Goal: Navigation & Orientation: Find specific page/section

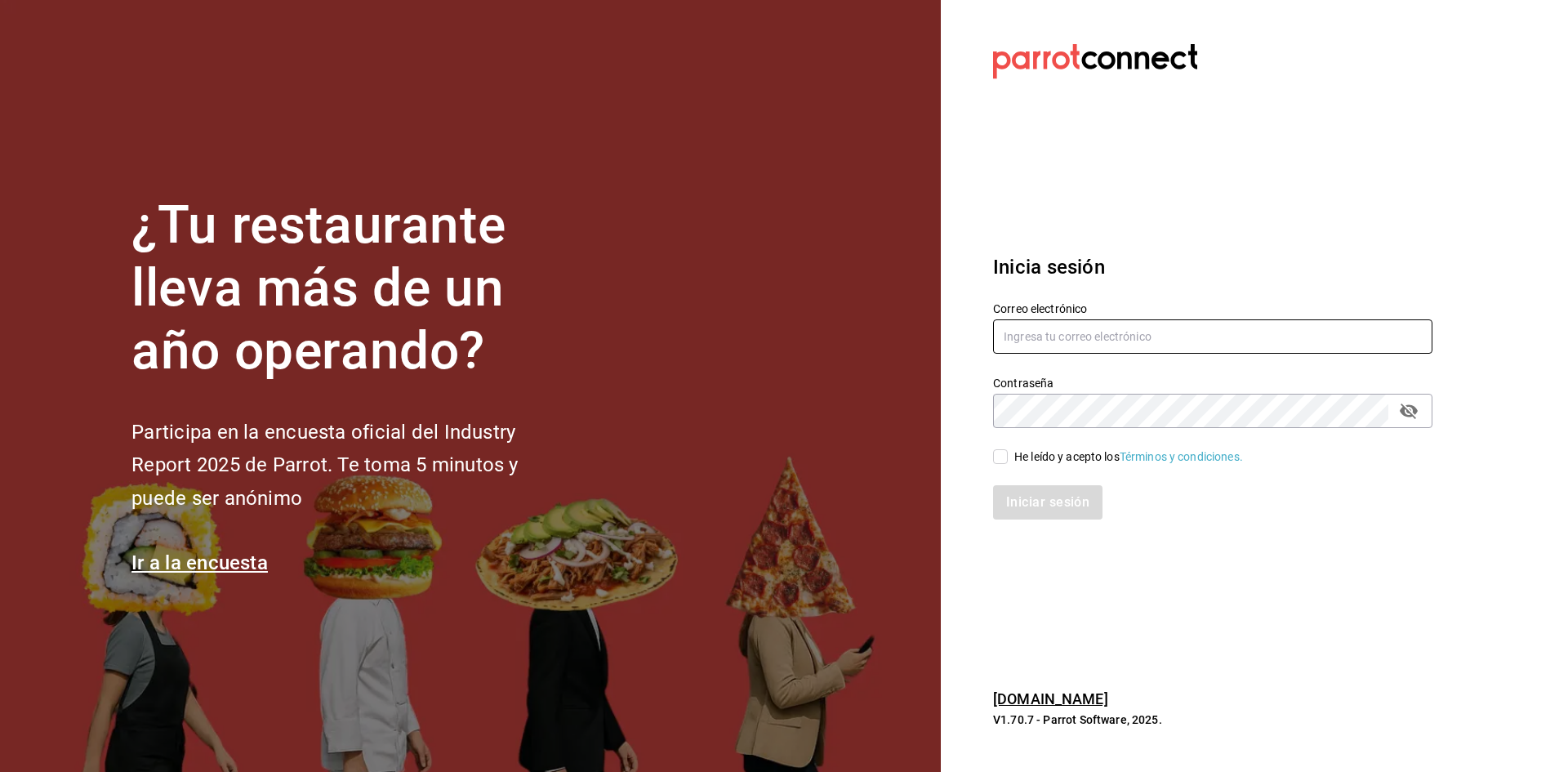
click at [1209, 320] on input "text" at bounding box center [1212, 337] width 439 height 34
type input "[EMAIL_ADDRESS][DOMAIN_NAME]"
click at [1045, 458] on div "He leído y acepto los Términos y condiciones." at bounding box center [1128, 456] width 229 height 17
click at [1008, 458] on input "He leído y acepto los Términos y condiciones." at bounding box center [1000, 456] width 14 height 14
checkbox input "true"
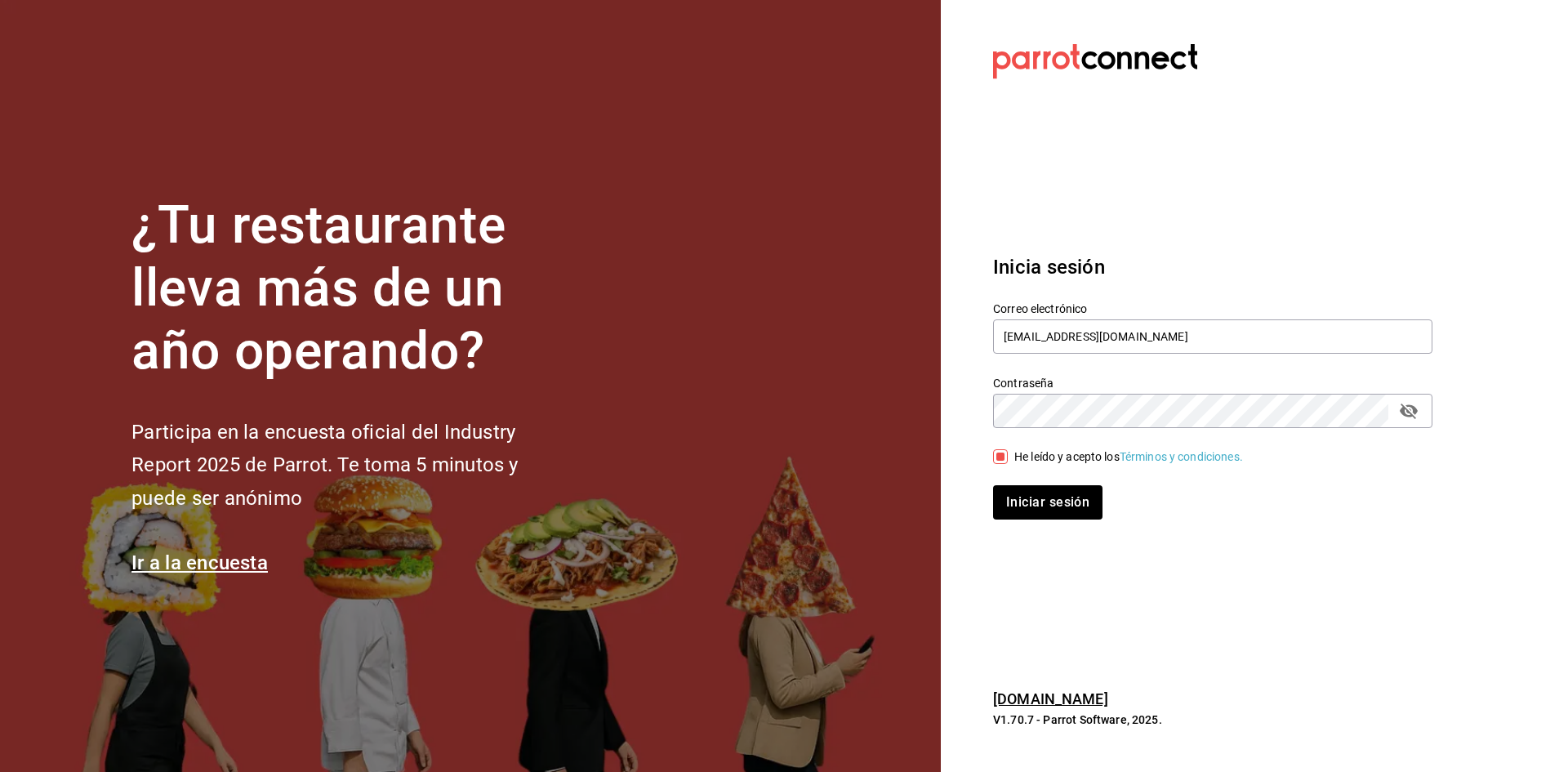
click at [1042, 471] on div "Iniciar sesión" at bounding box center [1202, 493] width 459 height 54
click at [1036, 495] on button "Iniciar sesión" at bounding box center [1048, 502] width 111 height 34
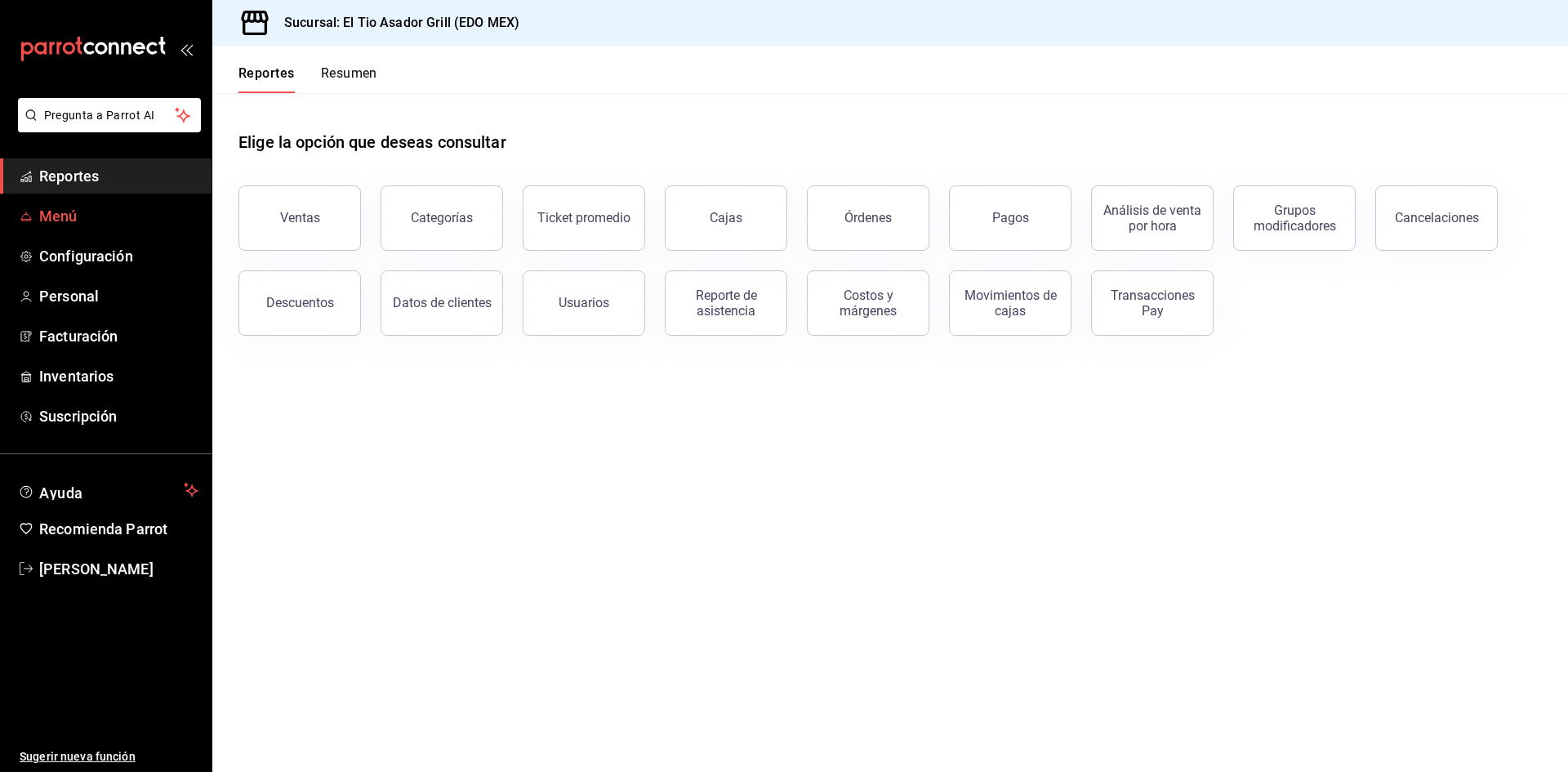
click at [106, 224] on span "Menú" at bounding box center [118, 215] width 159 height 22
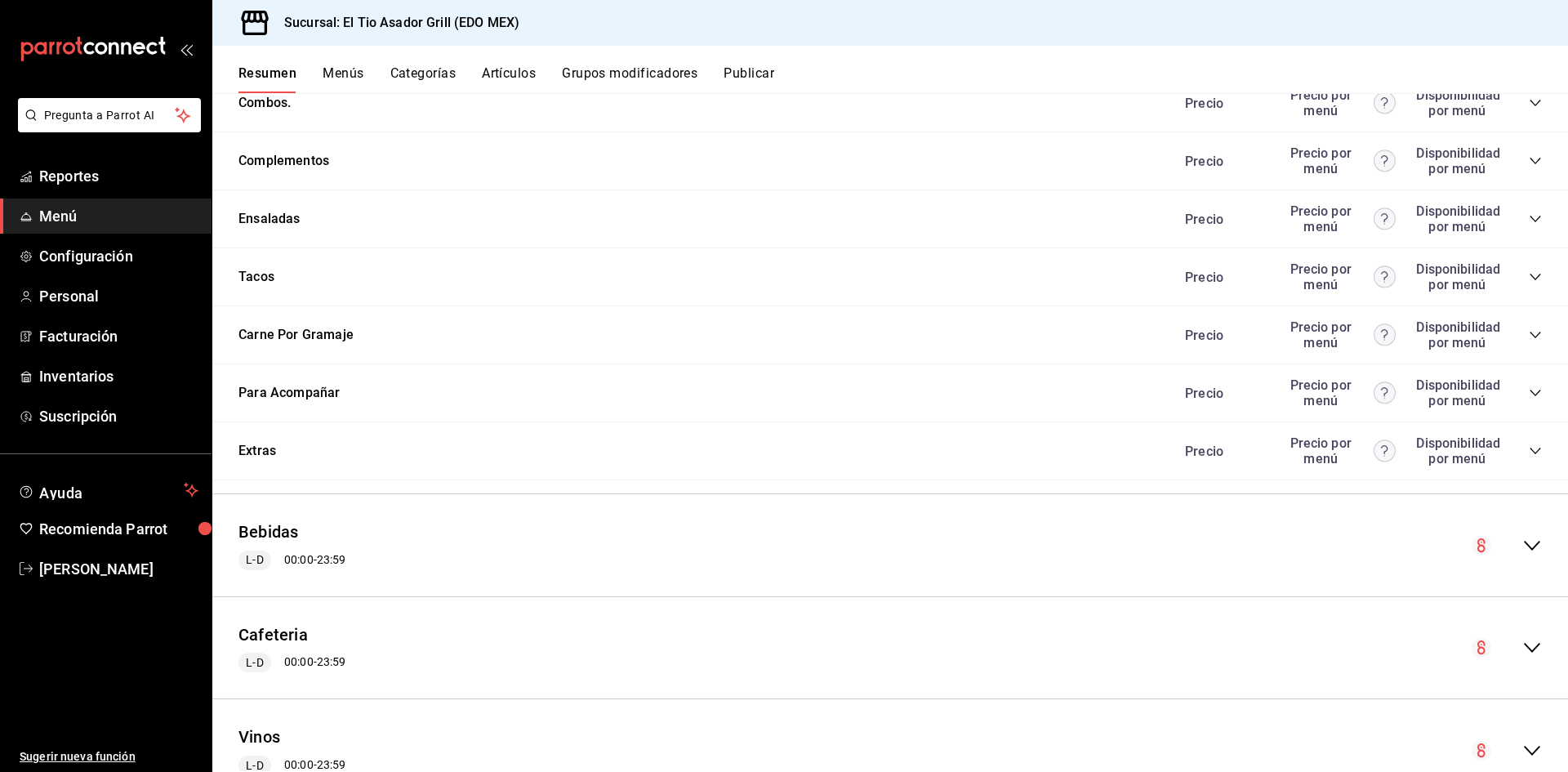
scroll to position [3156, 0]
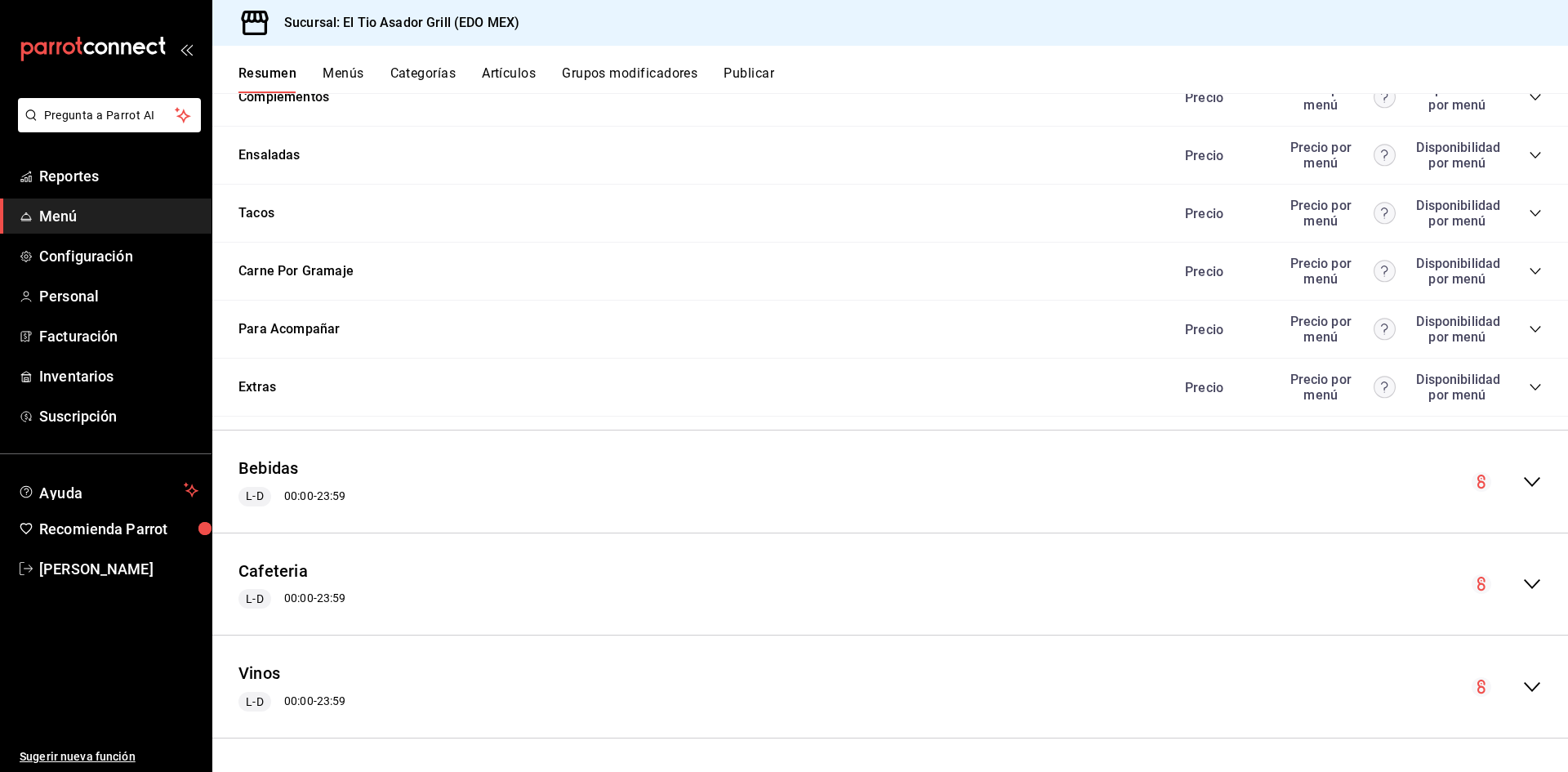
click at [1522, 476] on icon "collapse-menu-row" at bounding box center [1532, 482] width 20 height 20
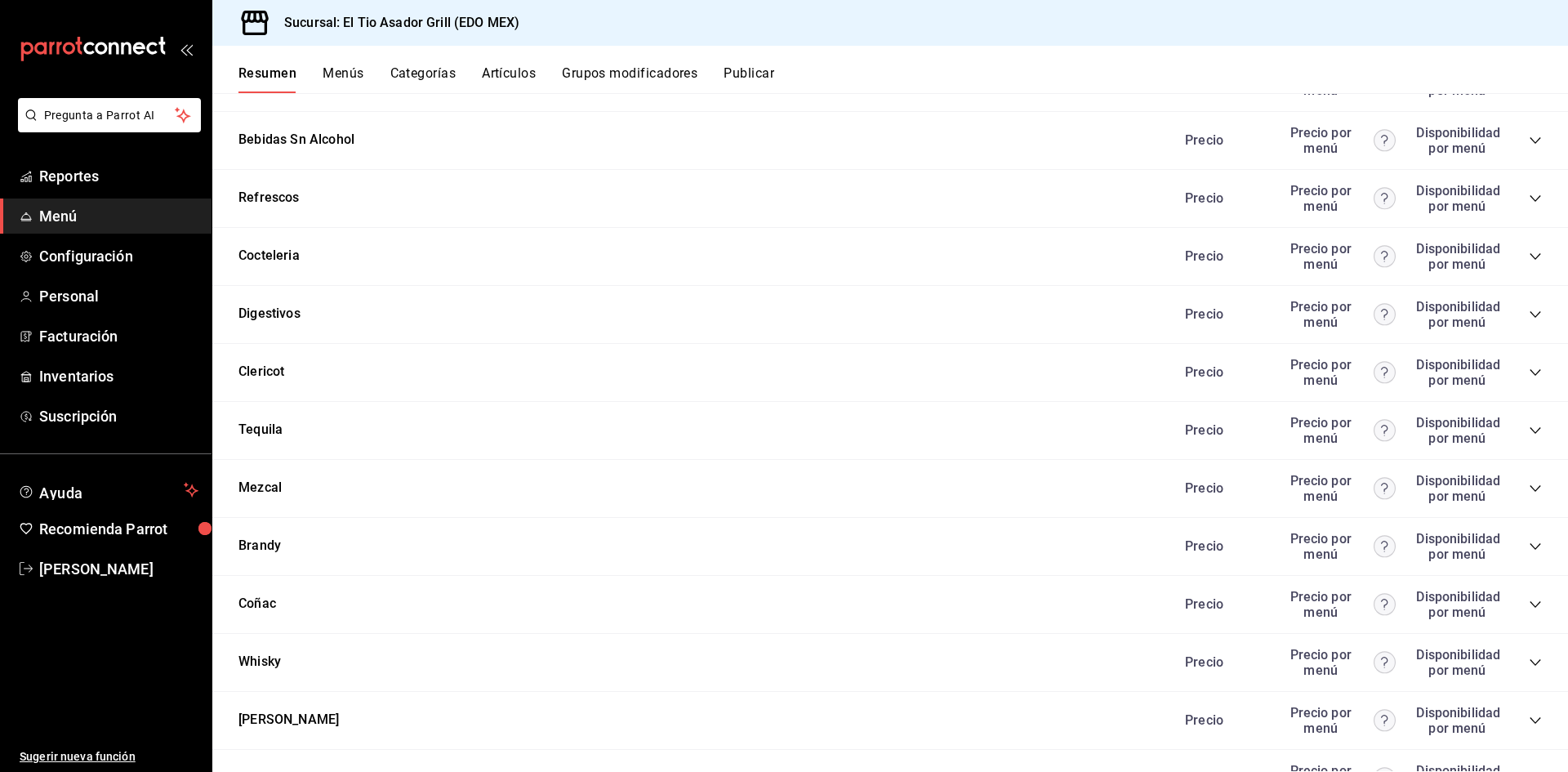
scroll to position [5443, 0]
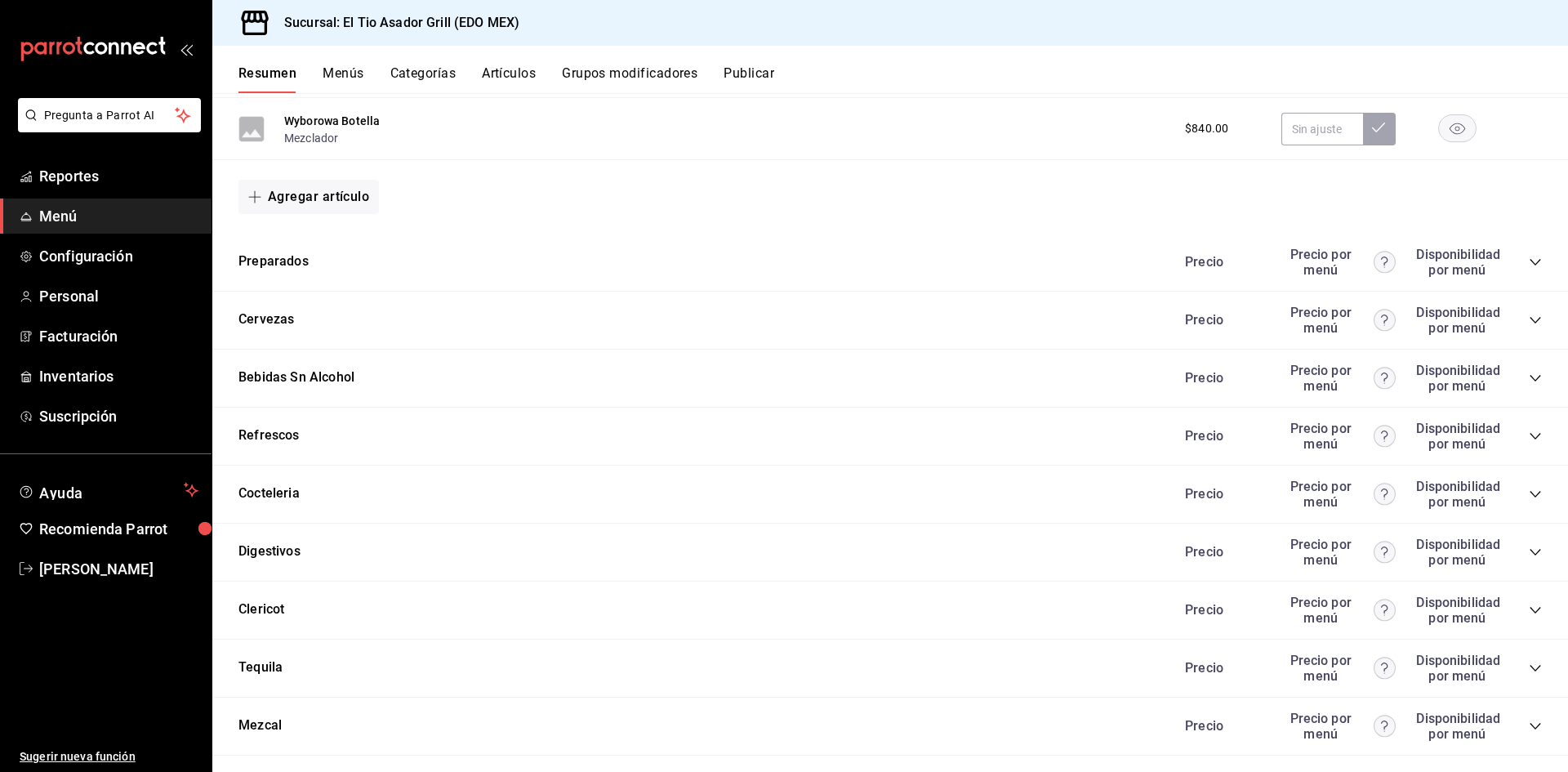
click at [1529, 322] on icon "collapse-category-row" at bounding box center [1535, 320] width 13 height 13
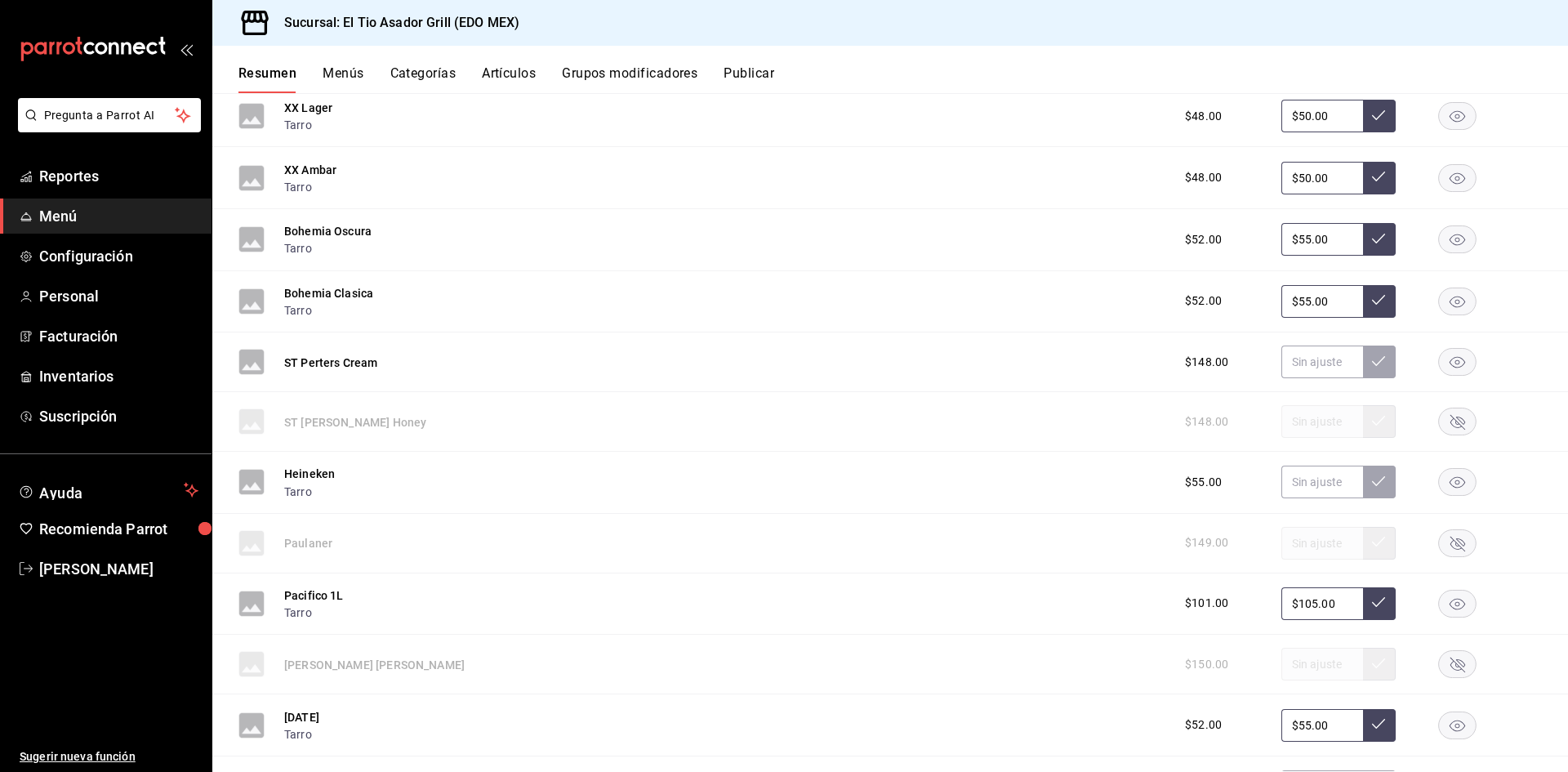
scroll to position [6750, 0]
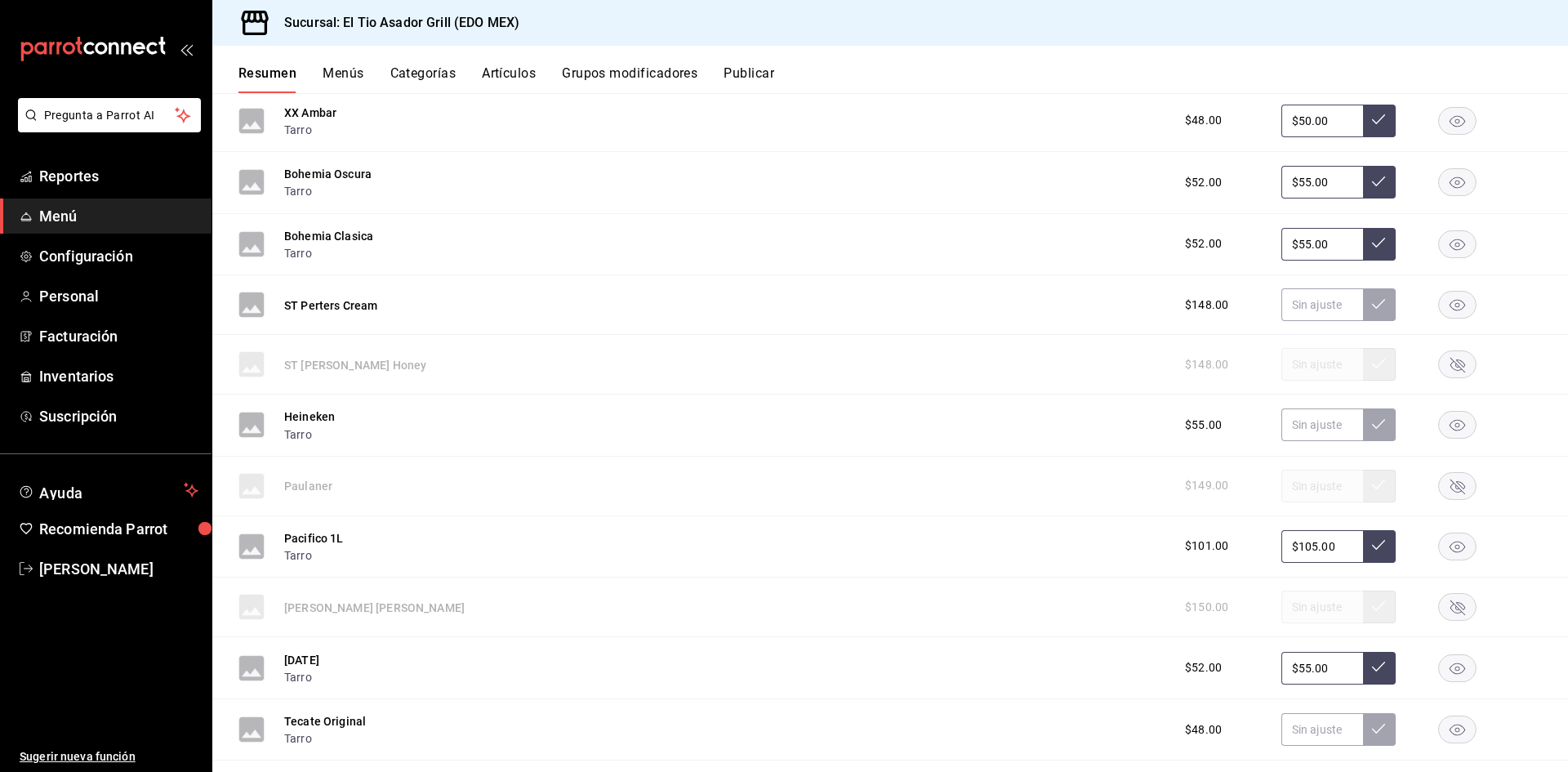
click at [1450, 545] on icon "button" at bounding box center [1457, 547] width 15 height 12
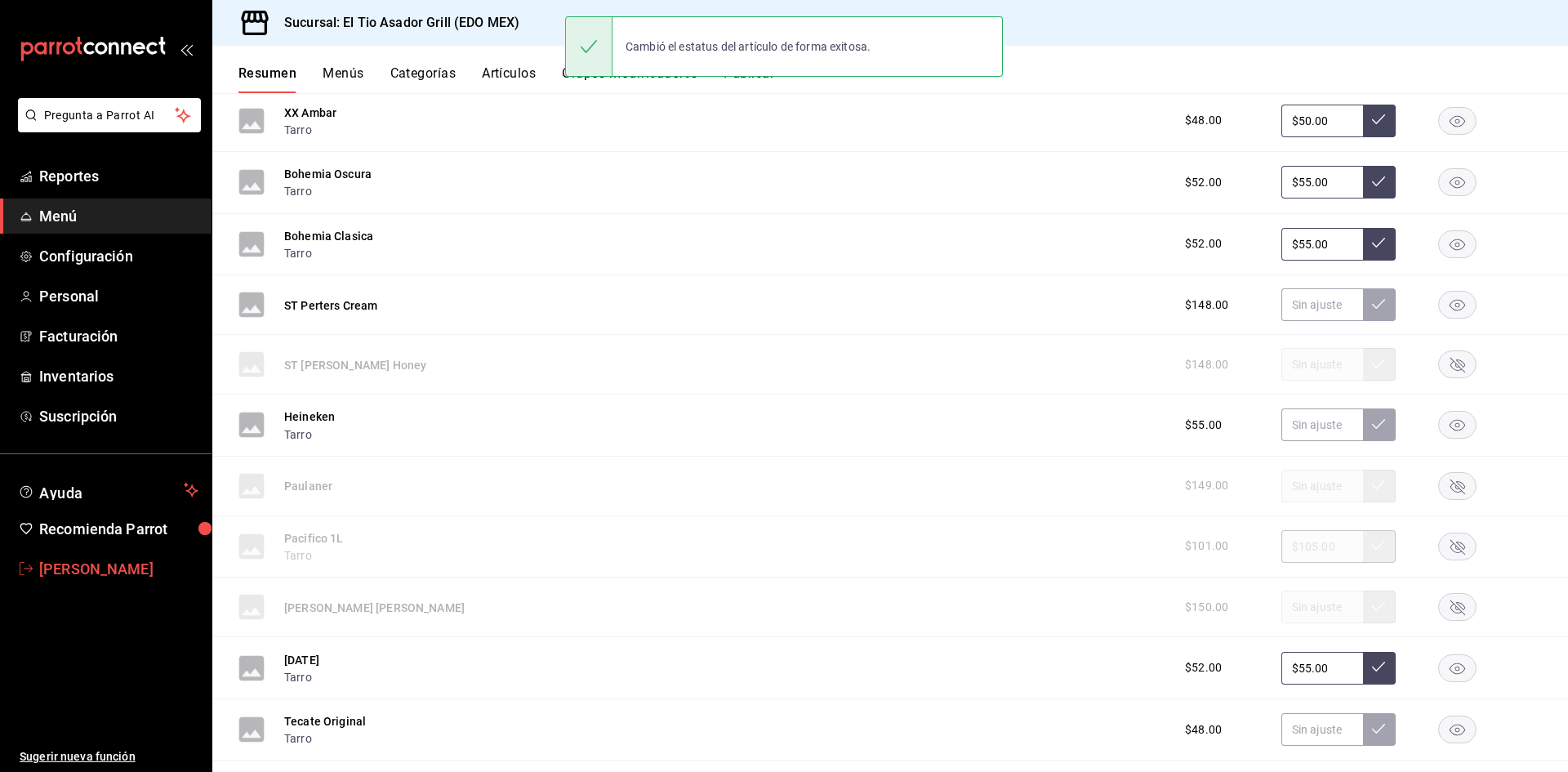
click at [57, 571] on span "[PERSON_NAME]" at bounding box center [118, 568] width 159 height 22
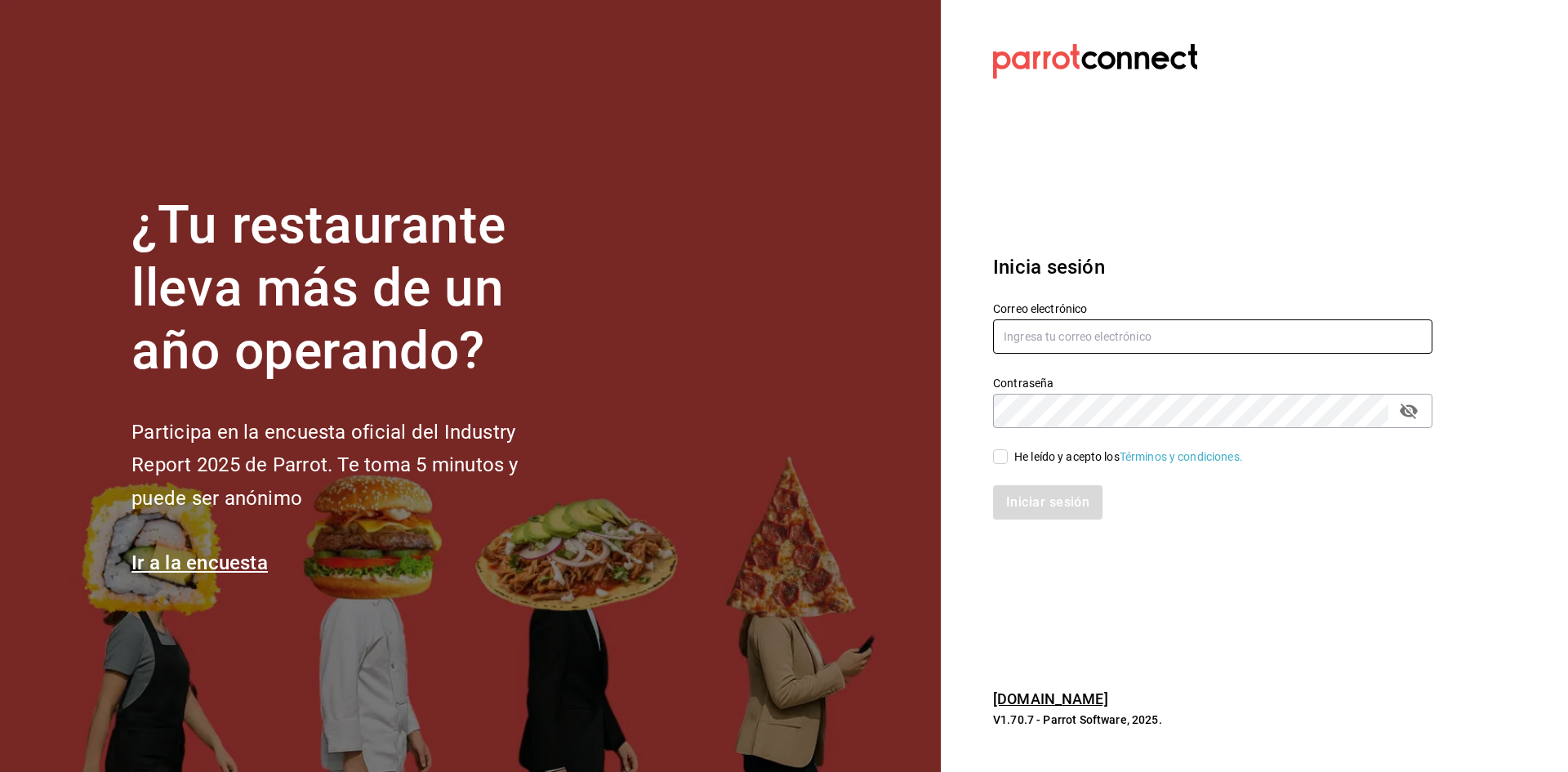
click at [1183, 340] on input "text" at bounding box center [1212, 337] width 439 height 34
type input "[EMAIL_ADDRESS][DOMAIN_NAME]"
click at [1003, 461] on input "He leído y acepto los Términos y condiciones." at bounding box center [1000, 456] width 14 height 14
checkbox input "true"
click at [1038, 493] on button "Iniciar sesión" at bounding box center [1048, 502] width 111 height 34
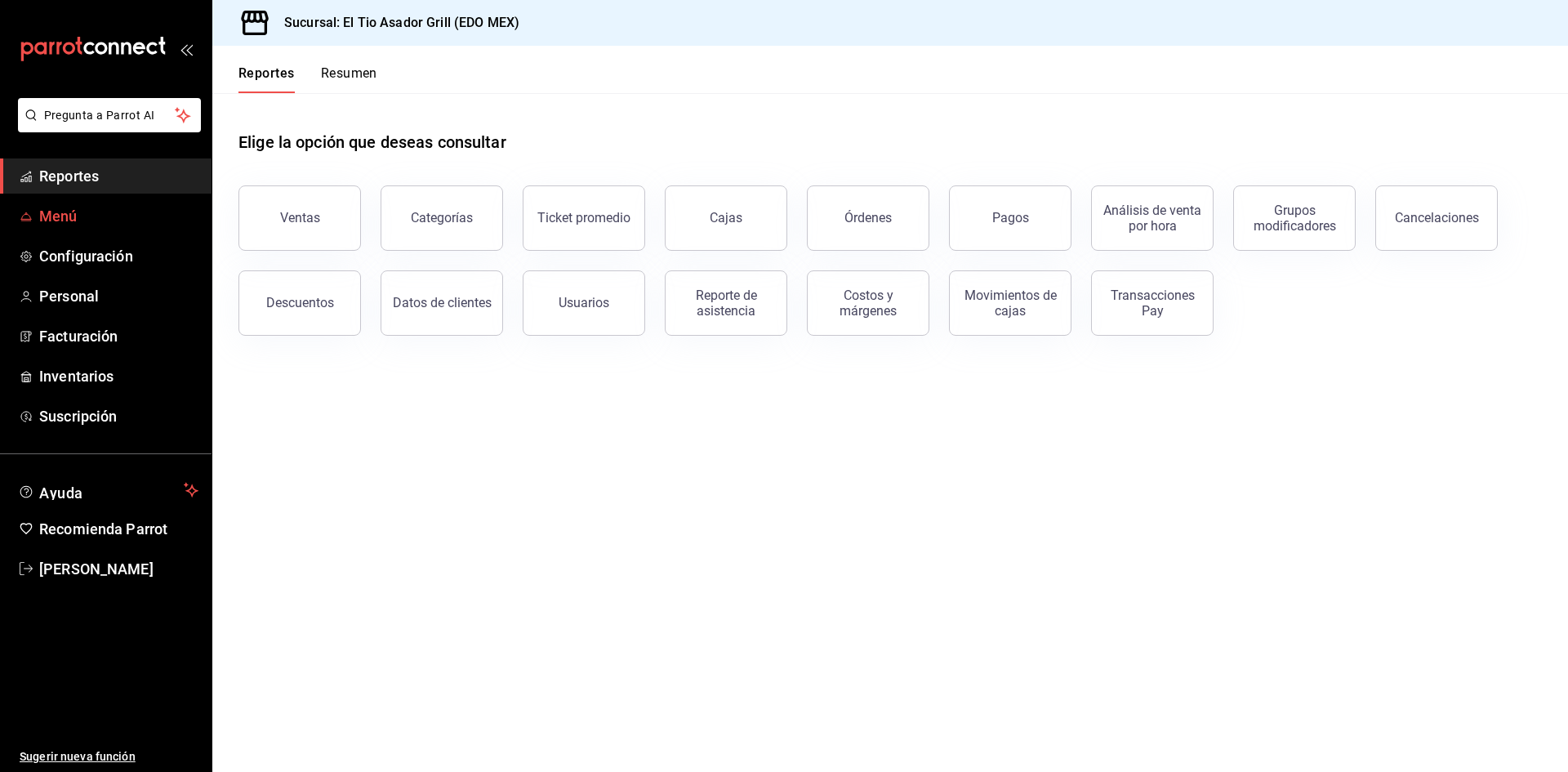
click at [92, 201] on link "Menú" at bounding box center [106, 215] width 212 height 35
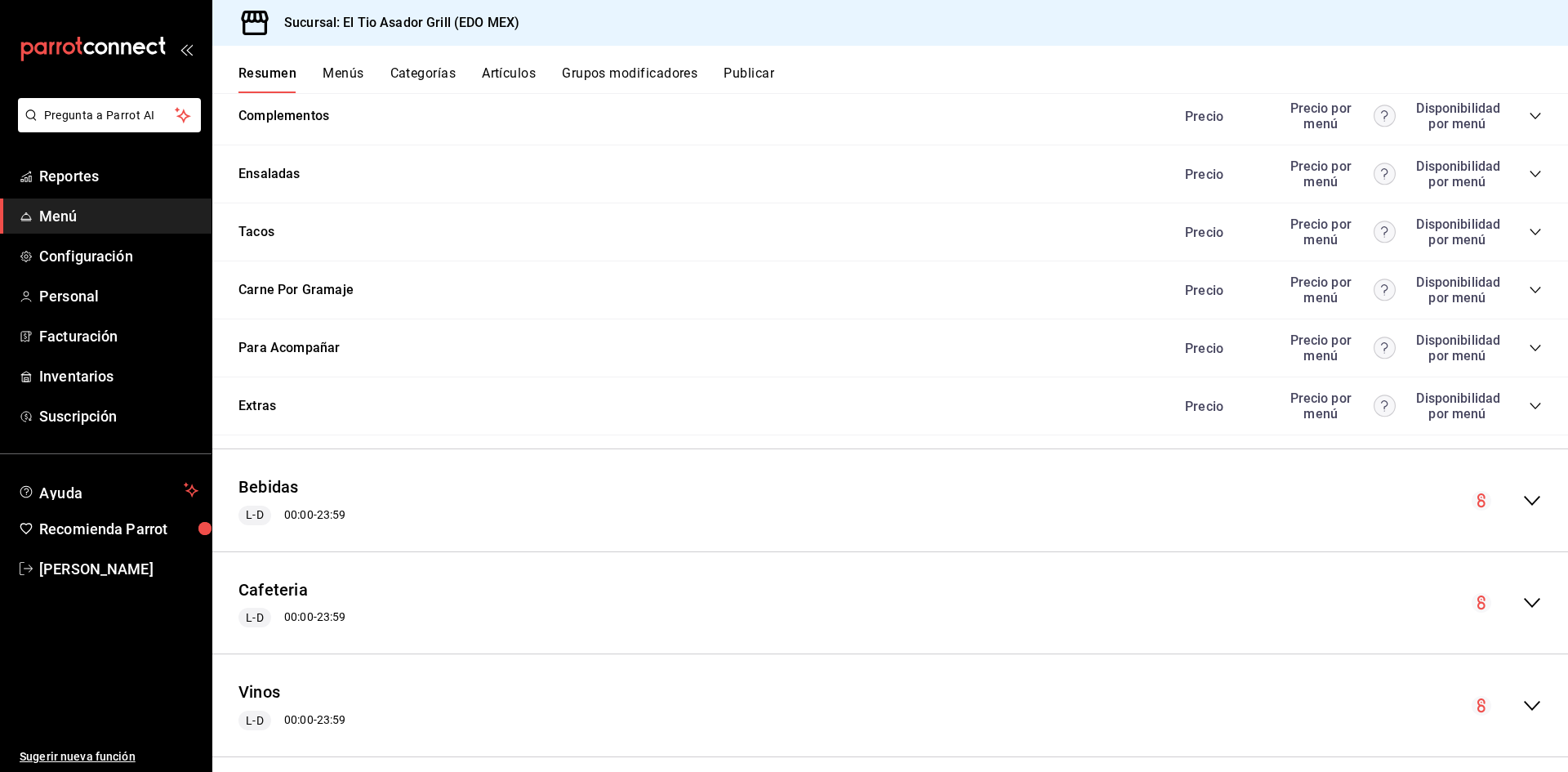
scroll to position [3156, 0]
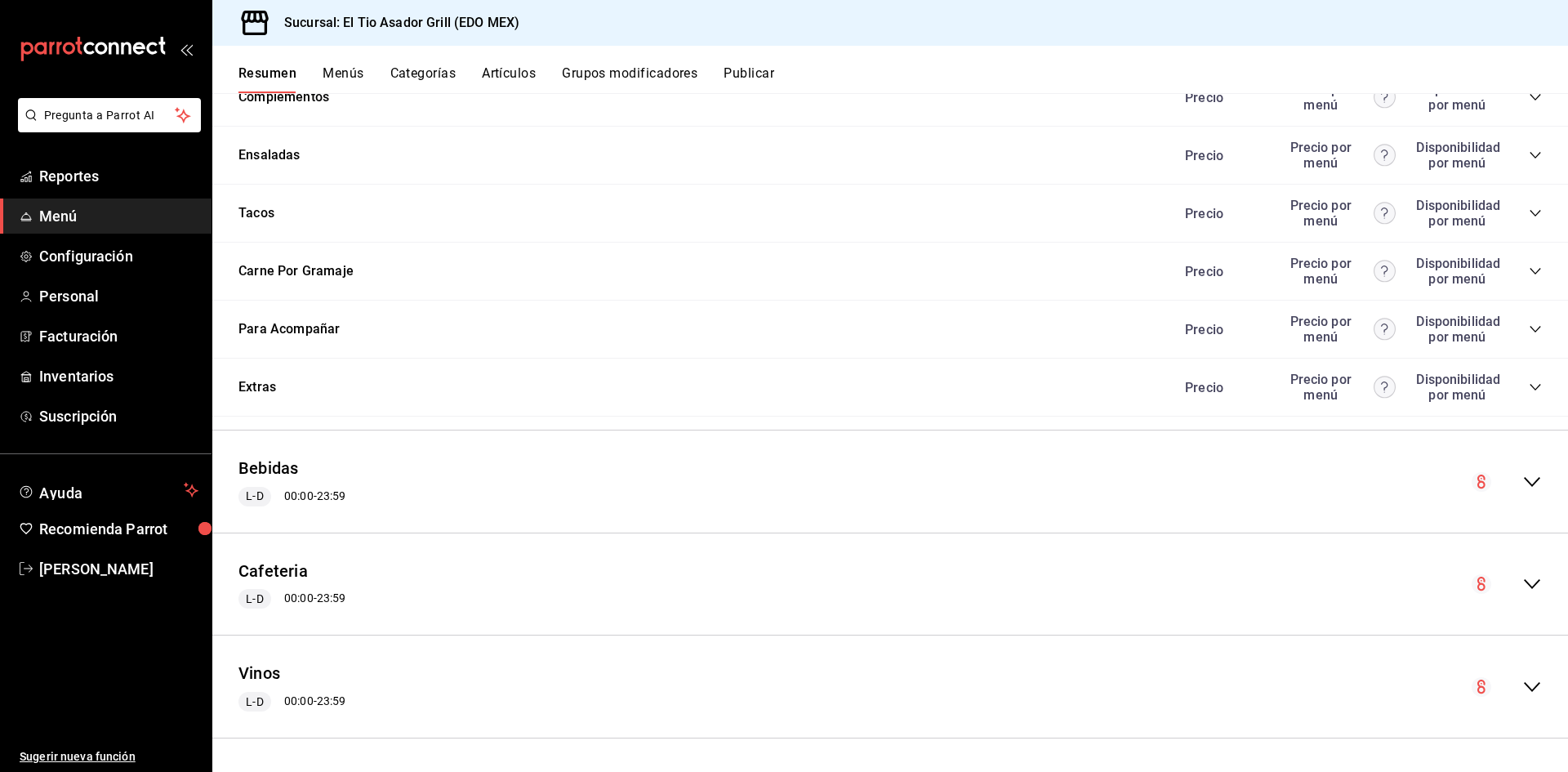
click at [1522, 587] on icon "collapse-menu-row" at bounding box center [1532, 584] width 20 height 20
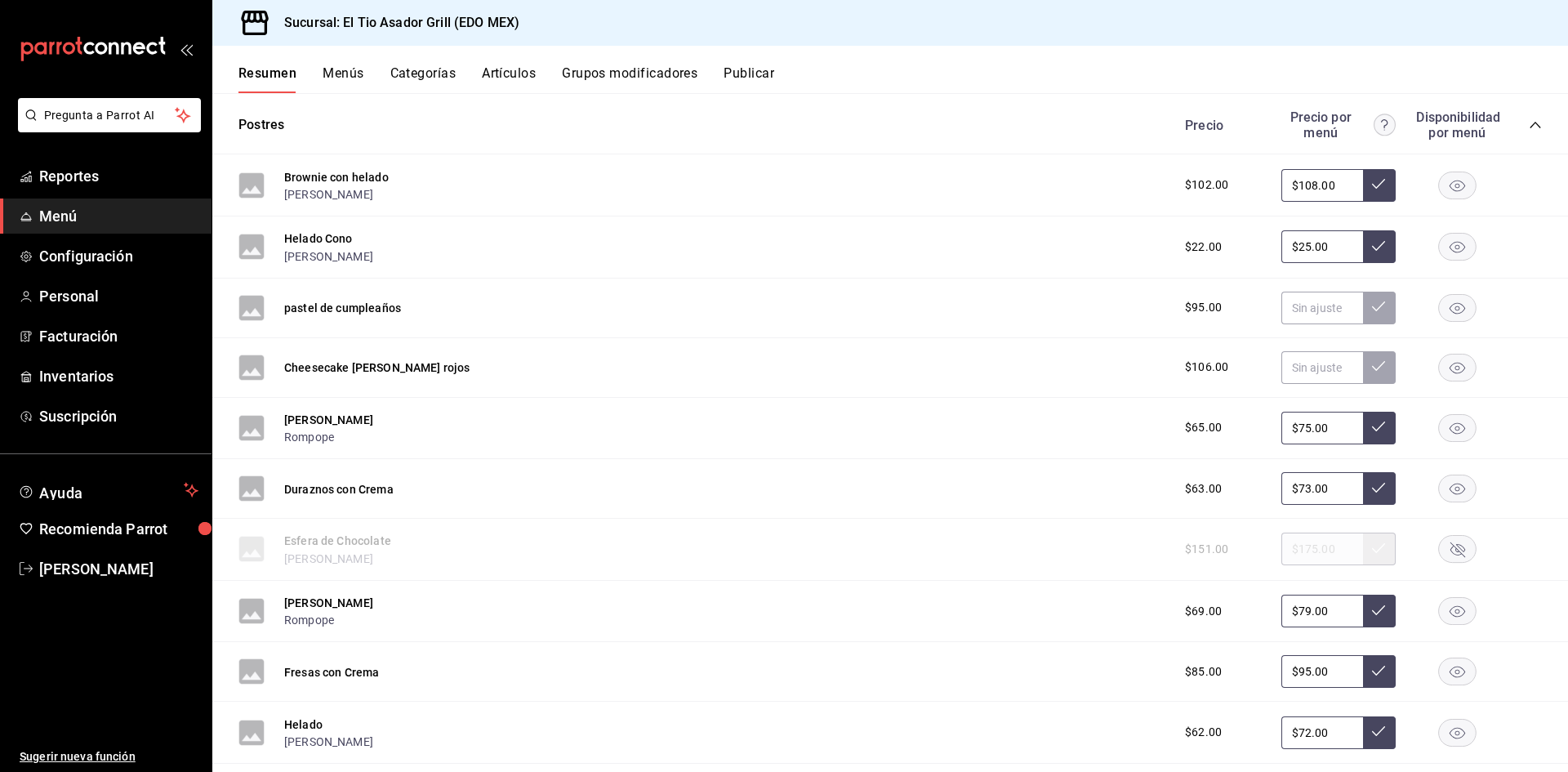
scroll to position [4708, 0]
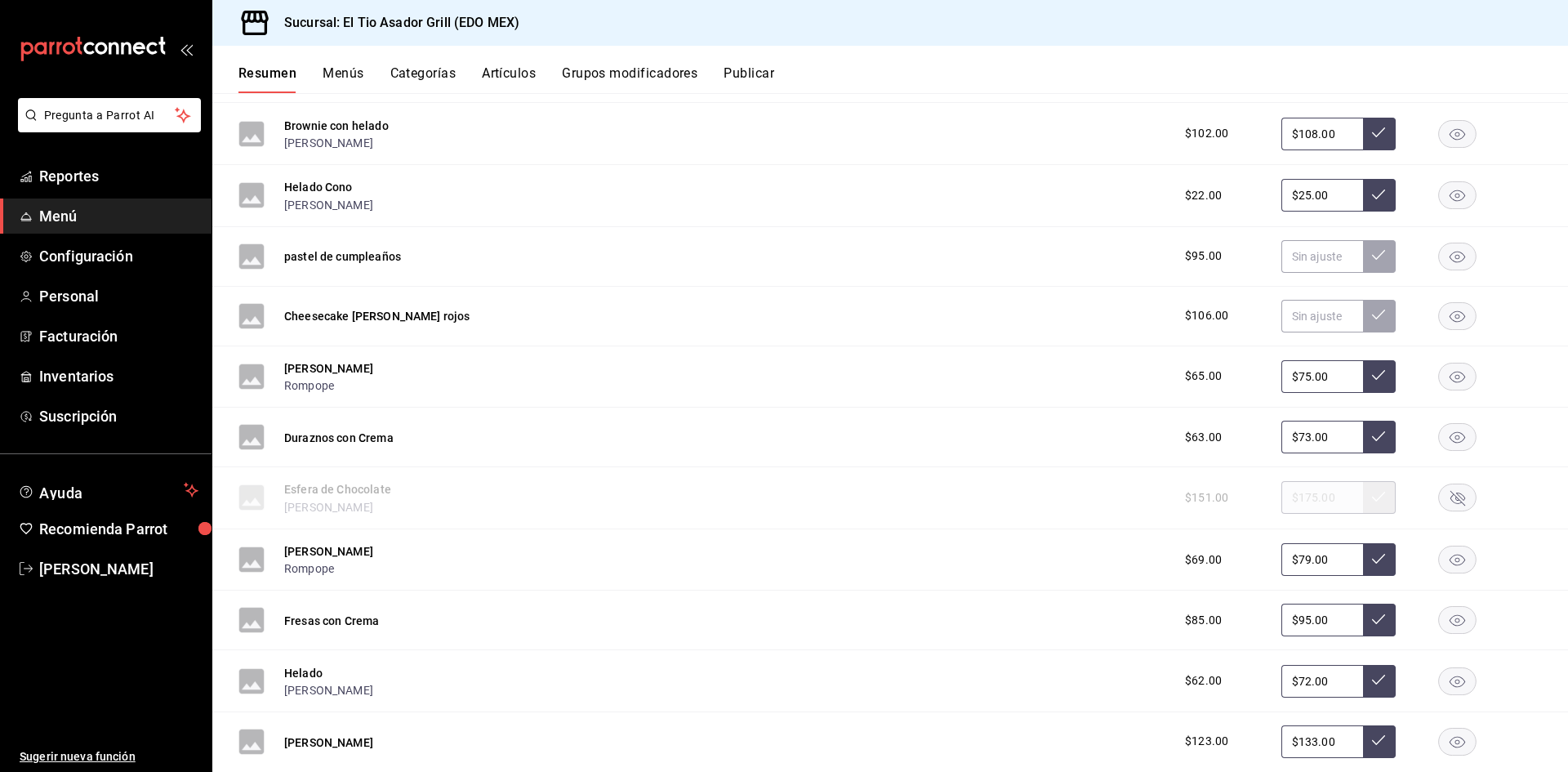
click at [1452, 492] on rect "button" at bounding box center [1458, 497] width 38 height 27
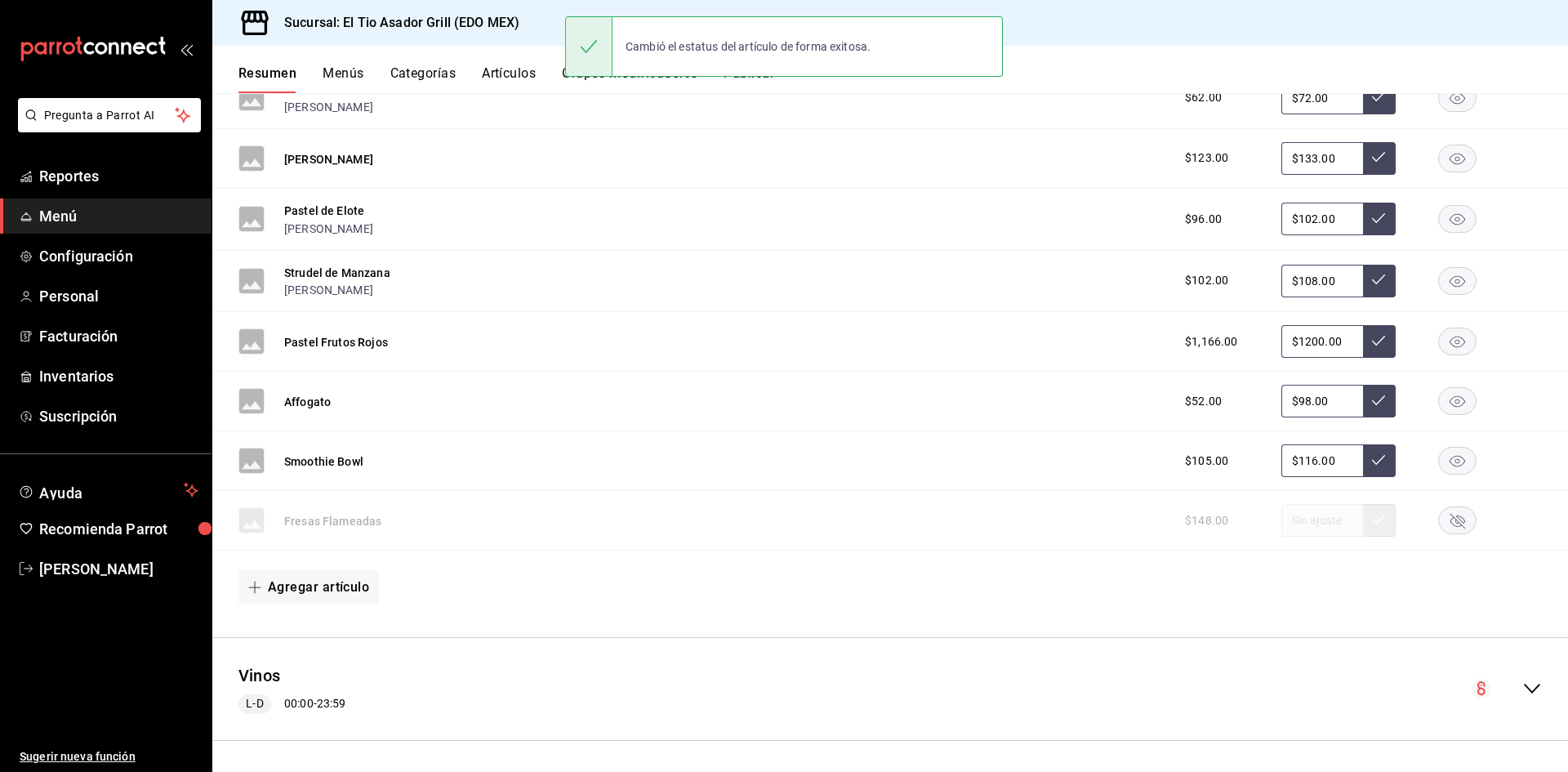
scroll to position [5294, 0]
click at [19, 549] on ul "Ayuda Recomienda Parrot Paola Palma" at bounding box center [106, 531] width 212 height 113
click at [39, 591] on ul "Sugerir nueva función" at bounding box center [106, 679] width 212 height 186
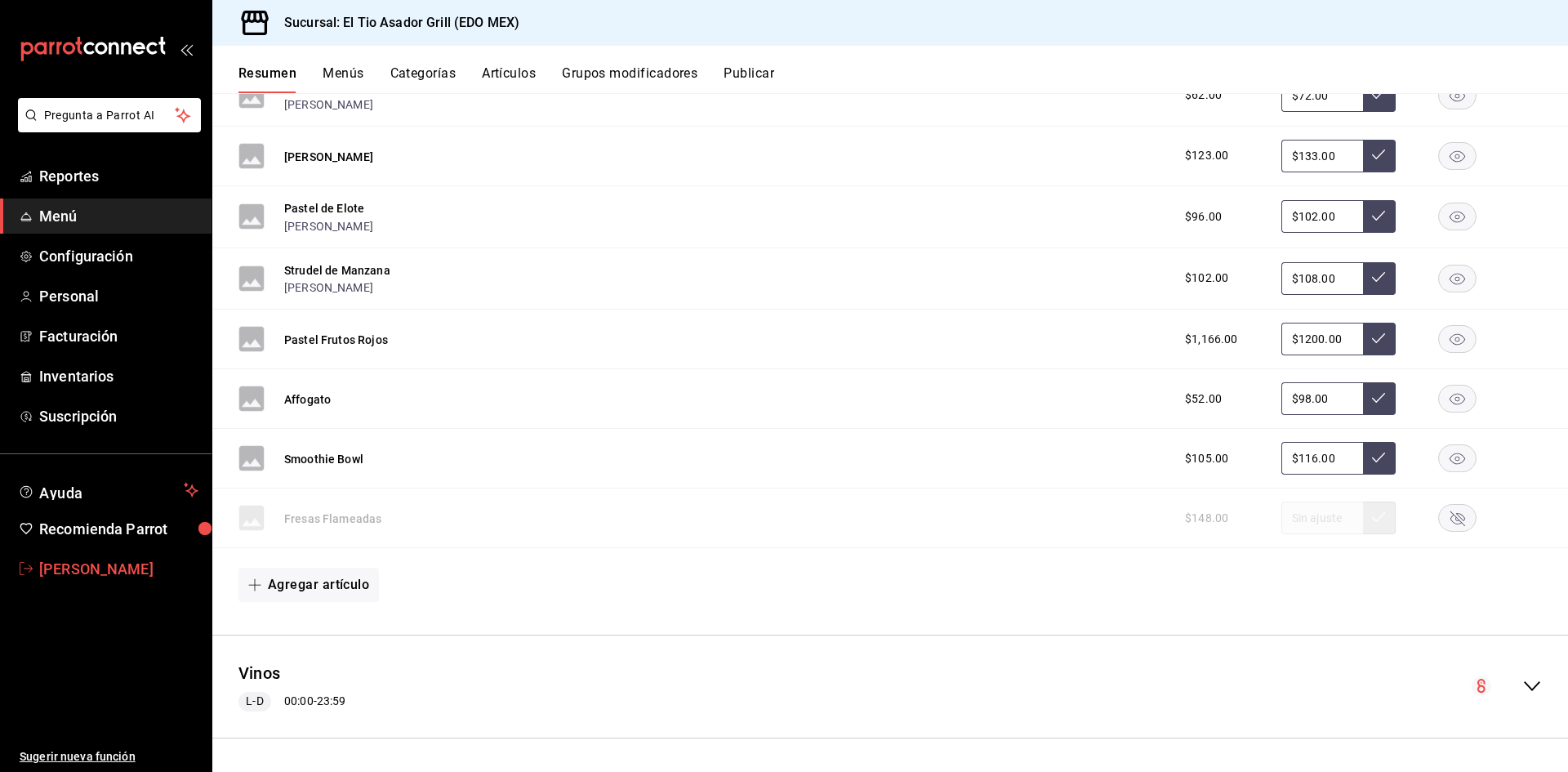
click at [41, 574] on span "[PERSON_NAME]" at bounding box center [118, 568] width 159 height 22
